Goal: Entertainment & Leisure: Consume media (video, audio)

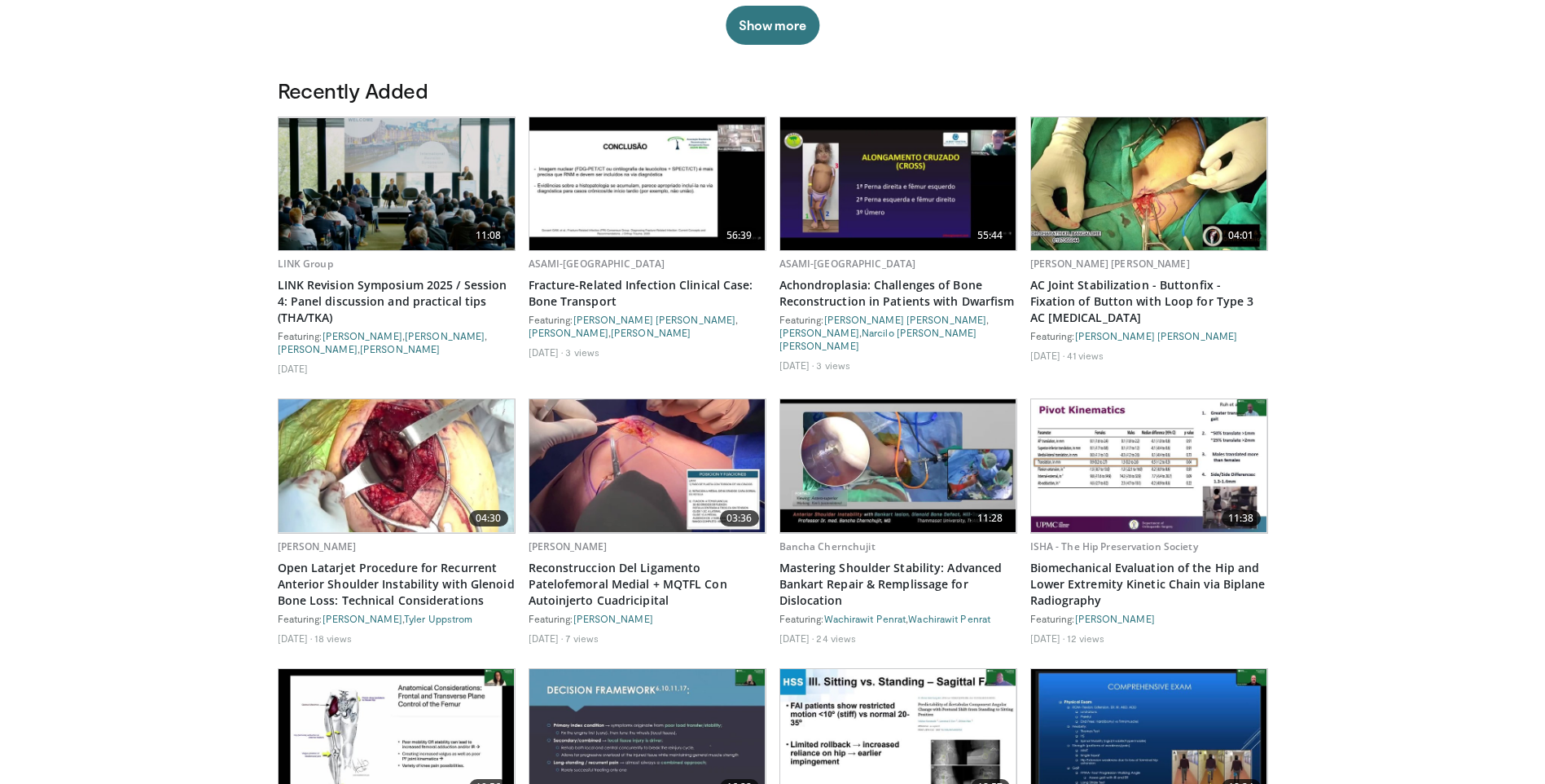
scroll to position [896, 0]
click at [386, 449] on img at bounding box center [396, 464] width 237 height 133
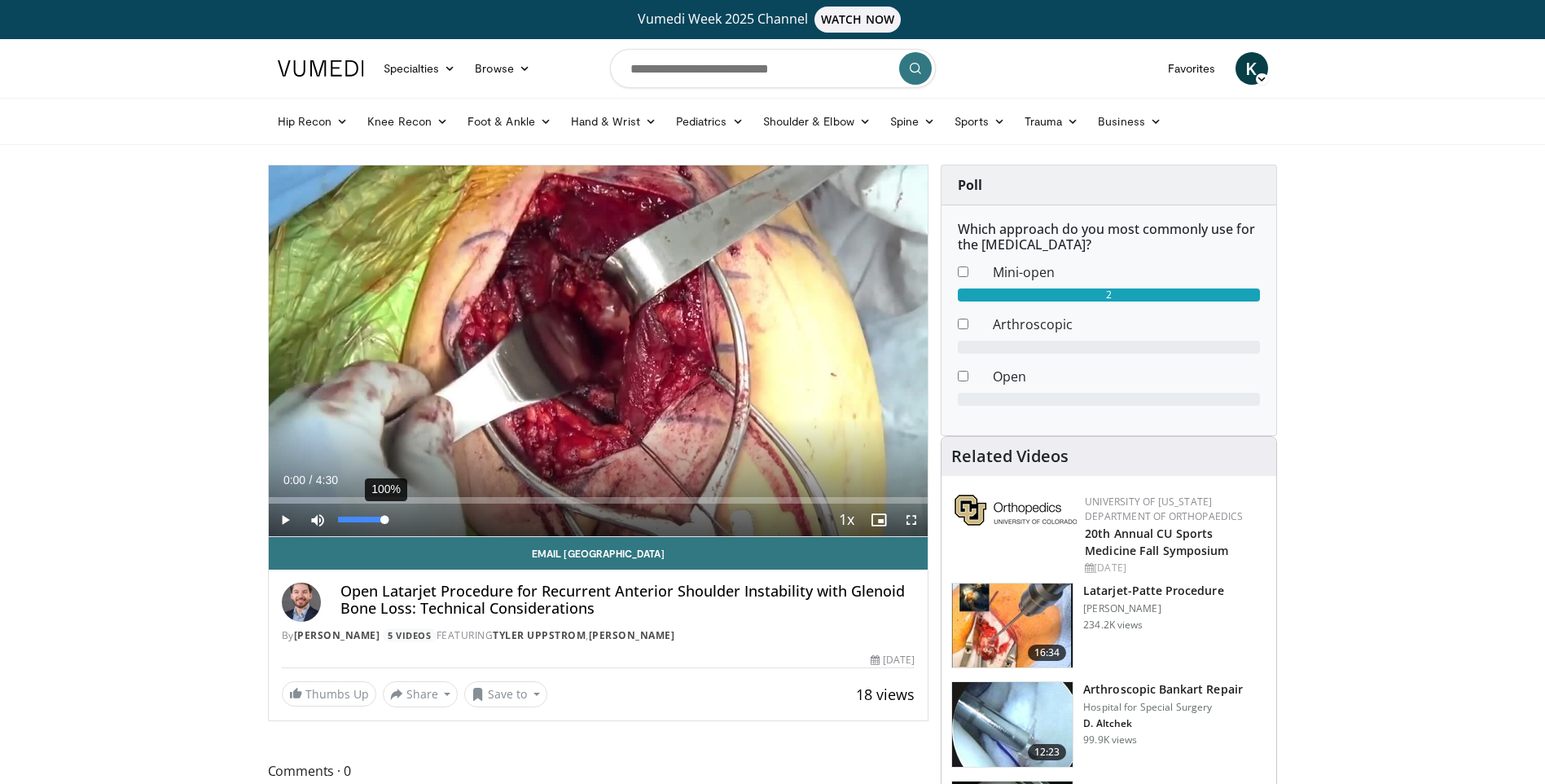
click at [388, 527] on div "100%" at bounding box center [361, 520] width 57 height 32
click at [283, 517] on span "Video Player" at bounding box center [285, 520] width 32 height 32
click at [913, 522] on span "Video Player" at bounding box center [911, 520] width 32 height 32
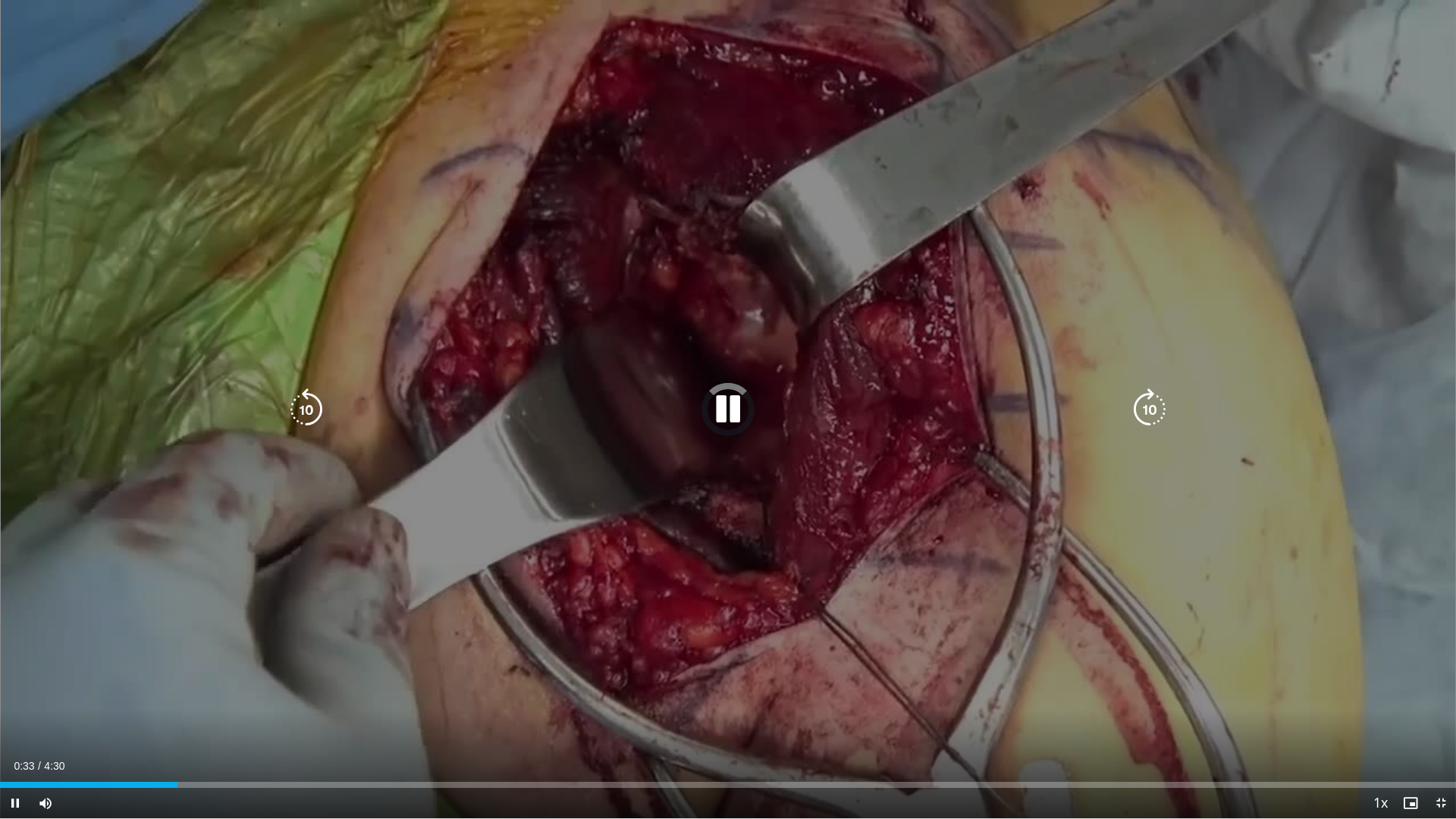
click at [870, 585] on div "10 seconds Tap to unmute" at bounding box center [728, 409] width 1456 height 818
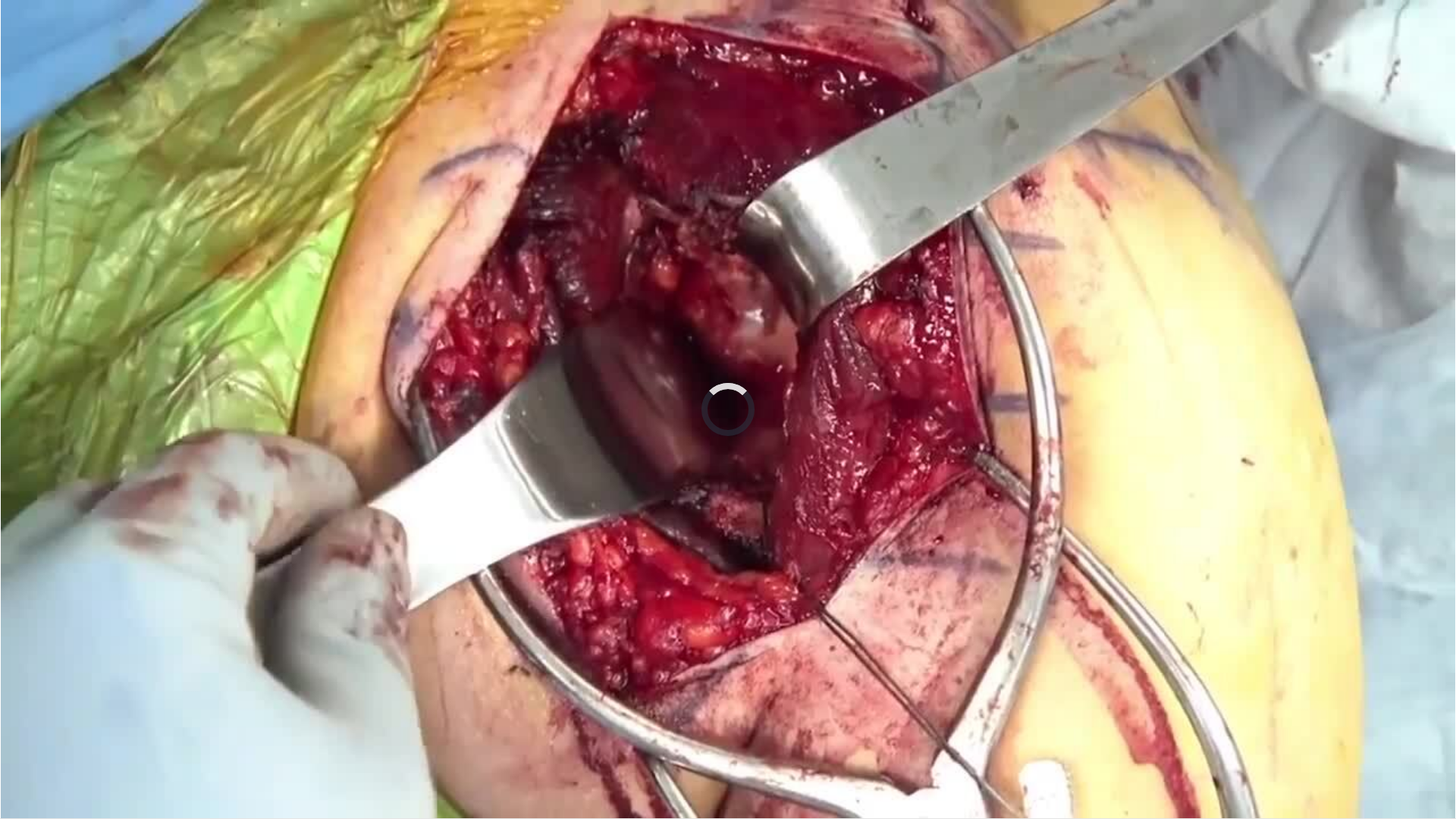
drag, startPoint x: 1456, startPoint y: 612, endPoint x: 1046, endPoint y: 522, distance: 419.8
click at [1046, 522] on div "10 seconds Tap to unmute" at bounding box center [728, 409] width 1456 height 818
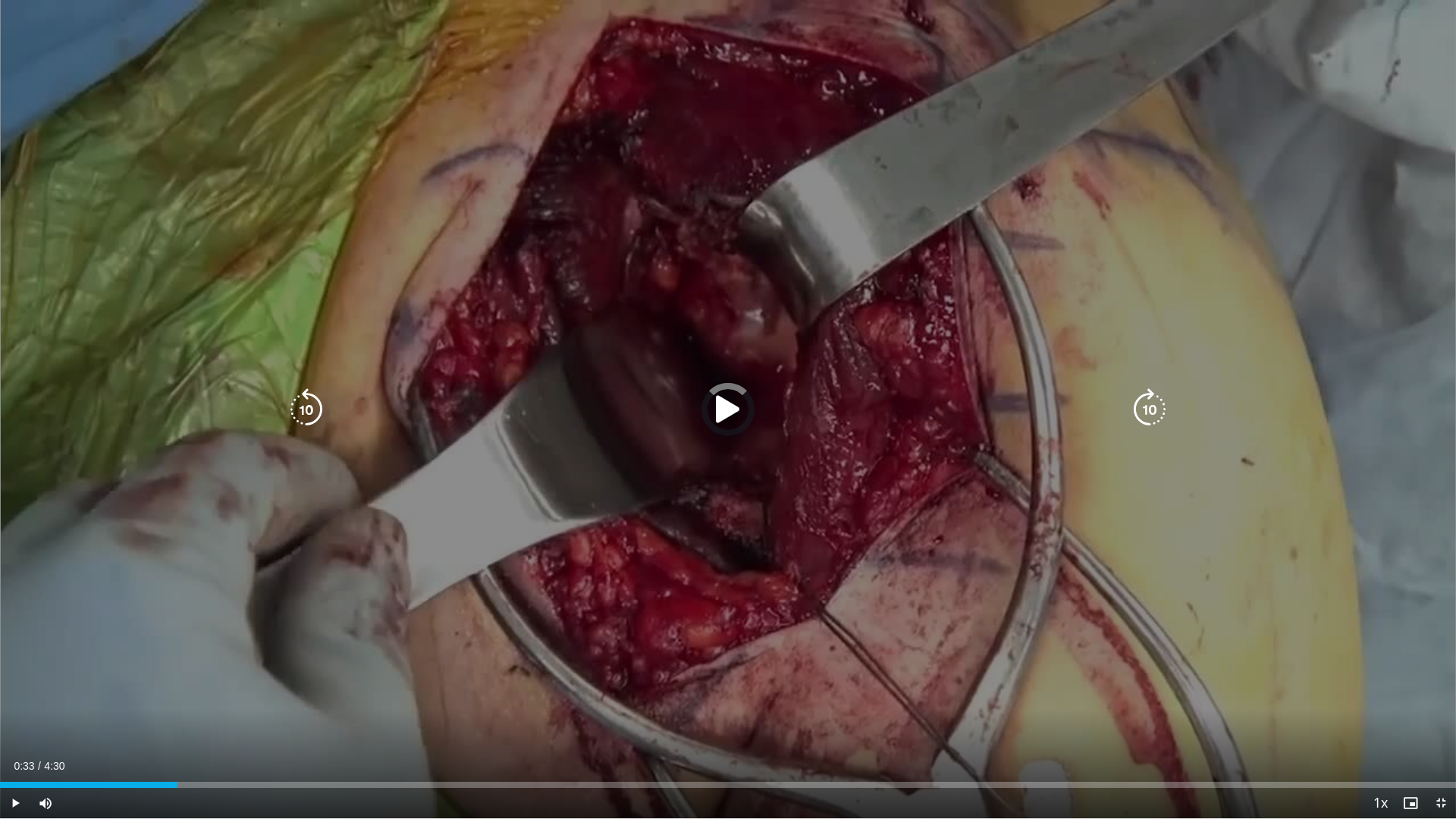
click at [728, 410] on icon "Video Player" at bounding box center [728, 409] width 42 height 42
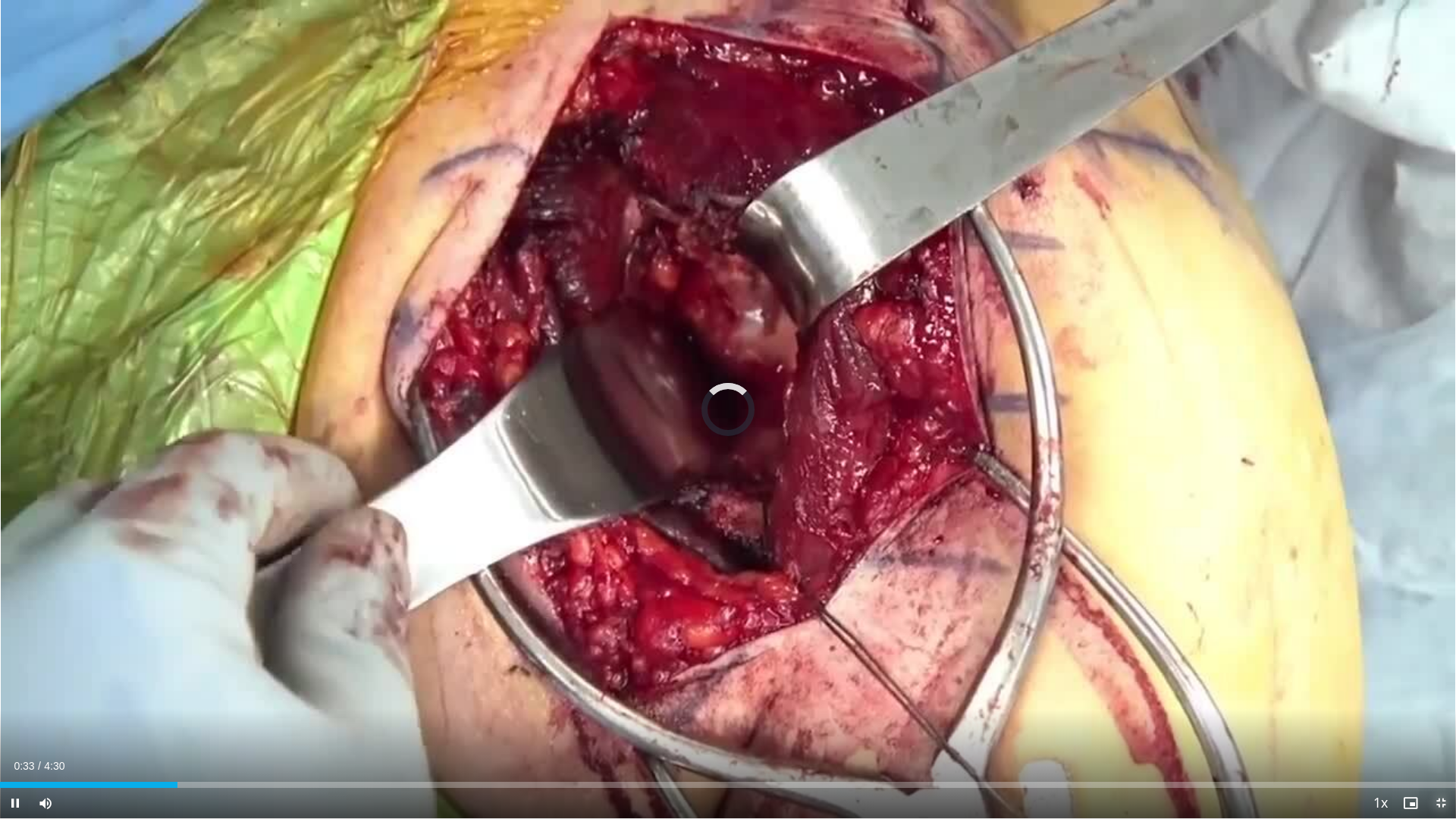
click at [1438, 729] on span "Video Player" at bounding box center [1440, 803] width 30 height 30
